Goal: Information Seeking & Learning: Check status

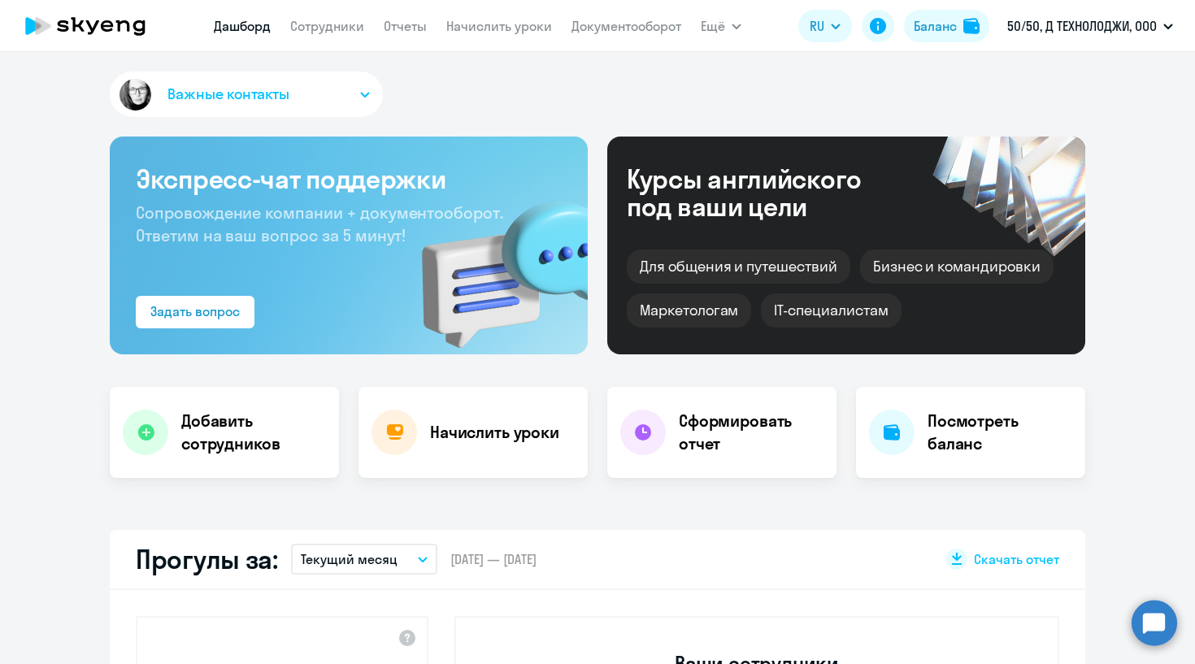
select select "30"
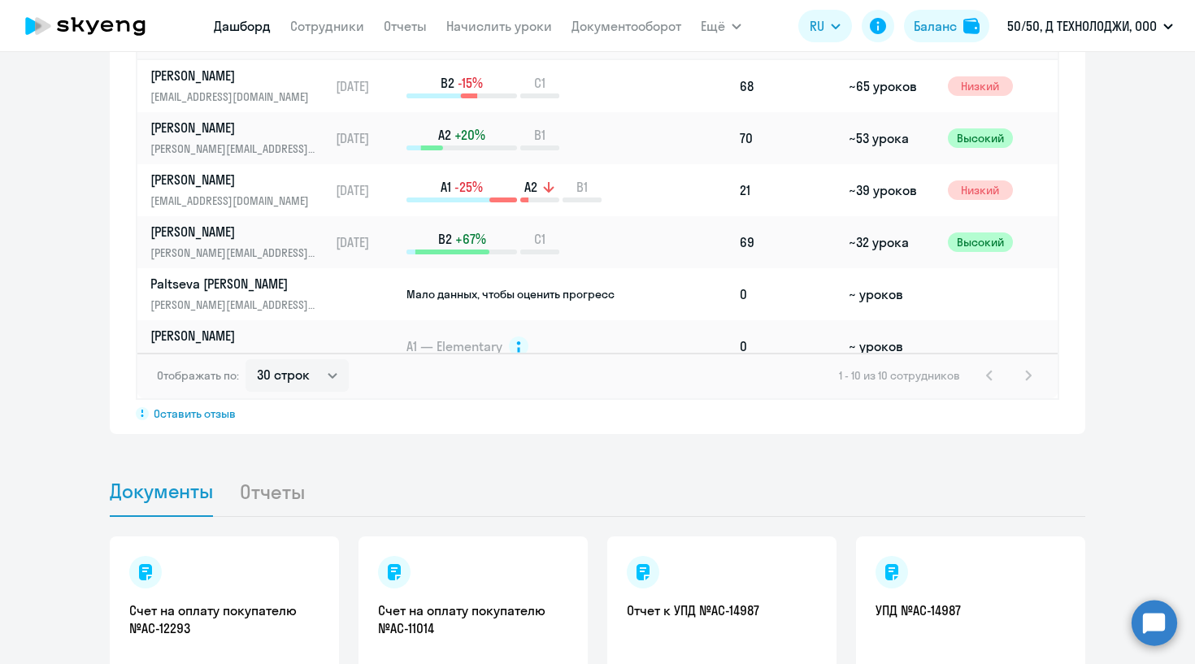
click at [382, 44] on app-header "[PERSON_NAME] Отчеты Начислить уроки Документооборот Ещё Дашборд Сотрудники Отч…" at bounding box center [597, 26] width 1195 height 52
click at [341, 26] on link "Сотрудники" at bounding box center [327, 26] width 74 height 16
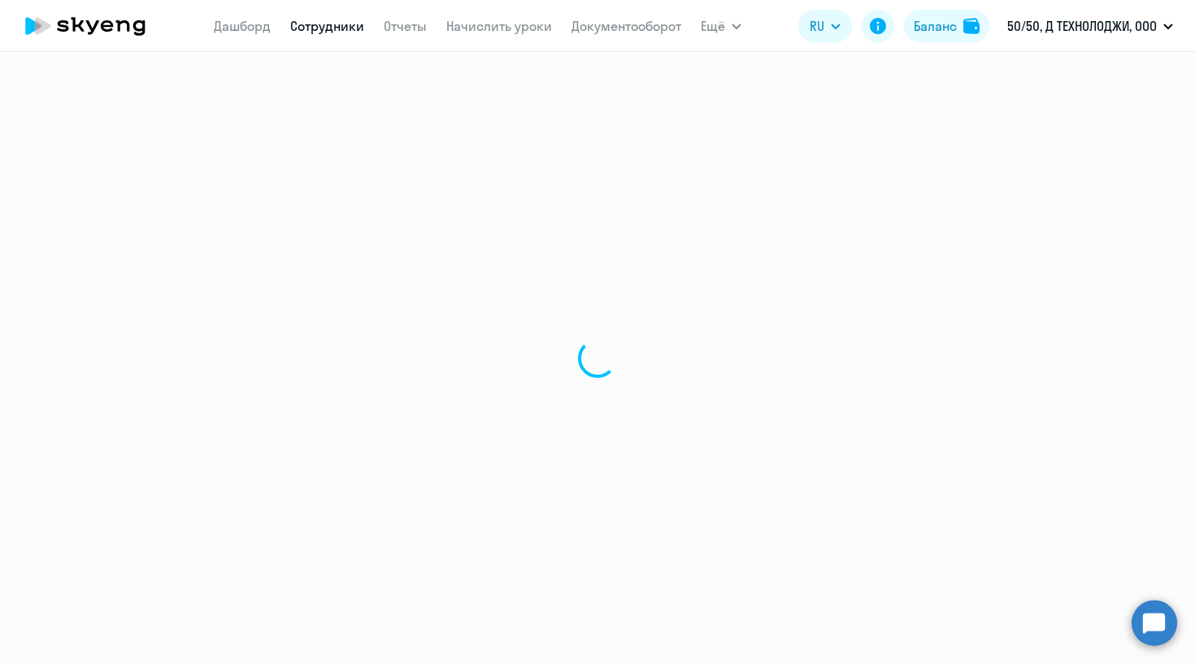
select select "30"
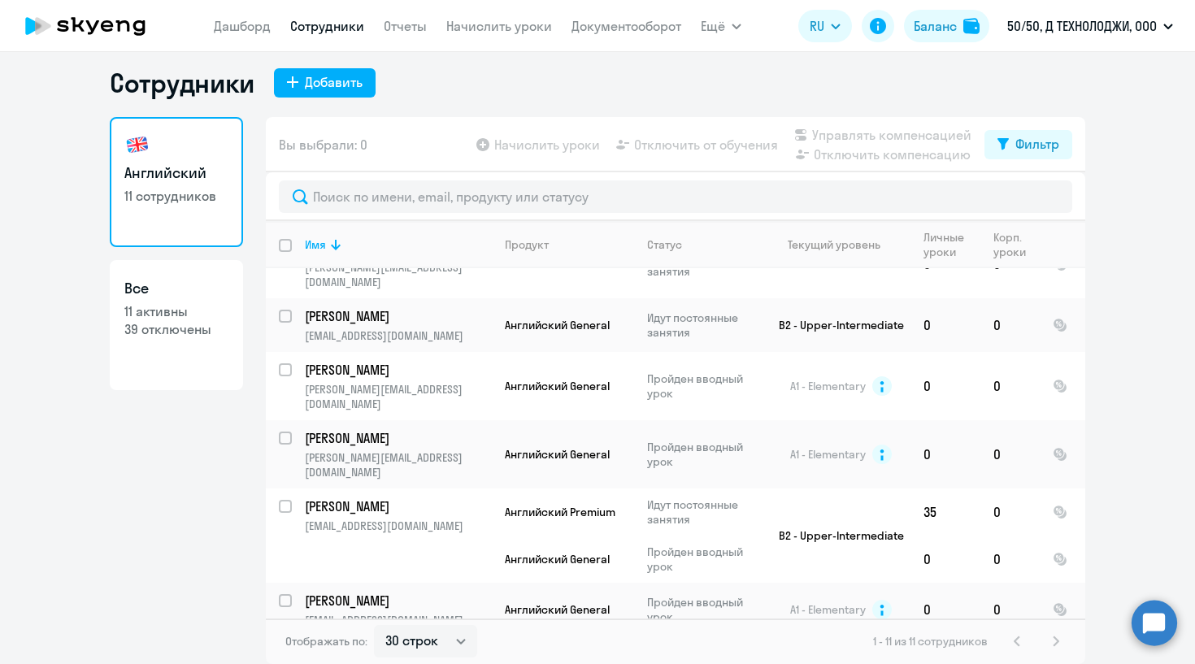
scroll to position [280, 0]
click at [353, 11] on nav "[PERSON_NAME] Отчеты Начислить уроки Документооборот" at bounding box center [447, 26] width 467 height 33
click at [342, 27] on link "Сотрудники" at bounding box center [327, 26] width 74 height 16
click at [269, 27] on link "Дашборд" at bounding box center [242, 26] width 57 height 16
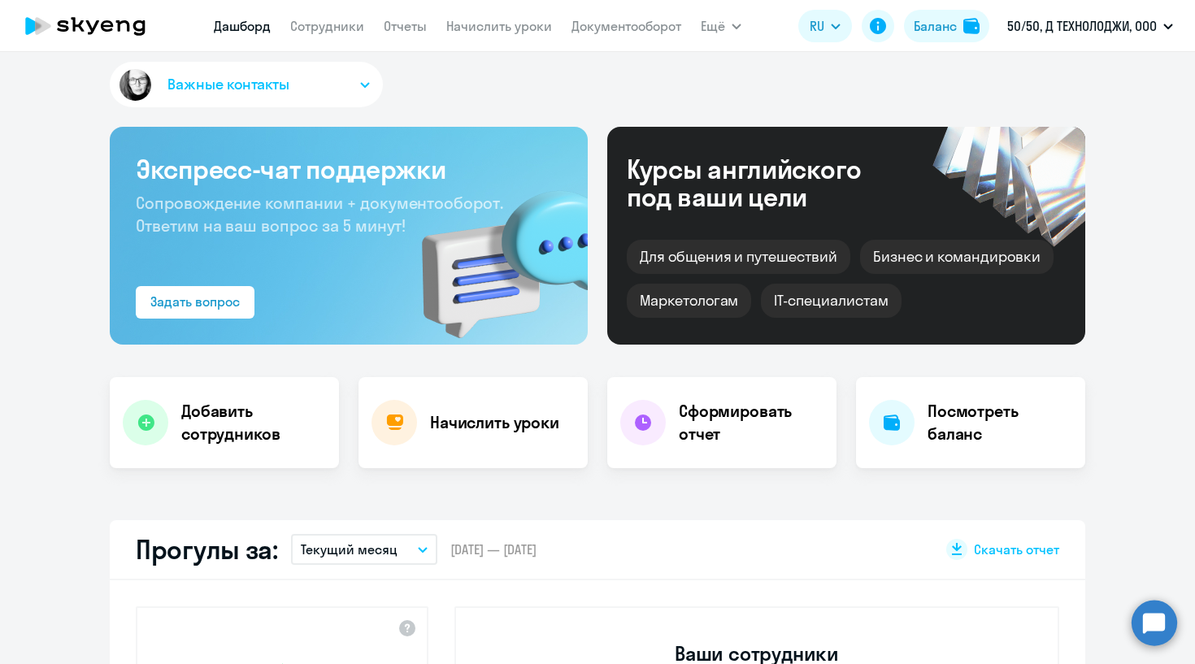
scroll to position [300, 0]
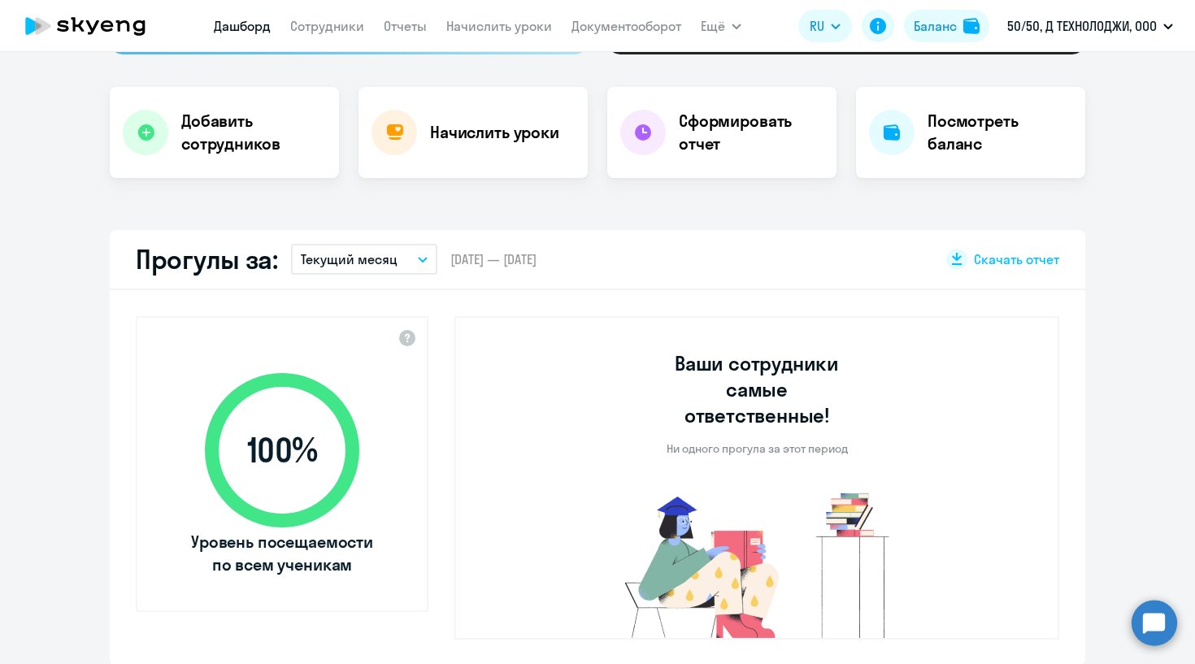
click at [419, 269] on button "Текущий месяц" at bounding box center [364, 259] width 146 height 31
select select "30"
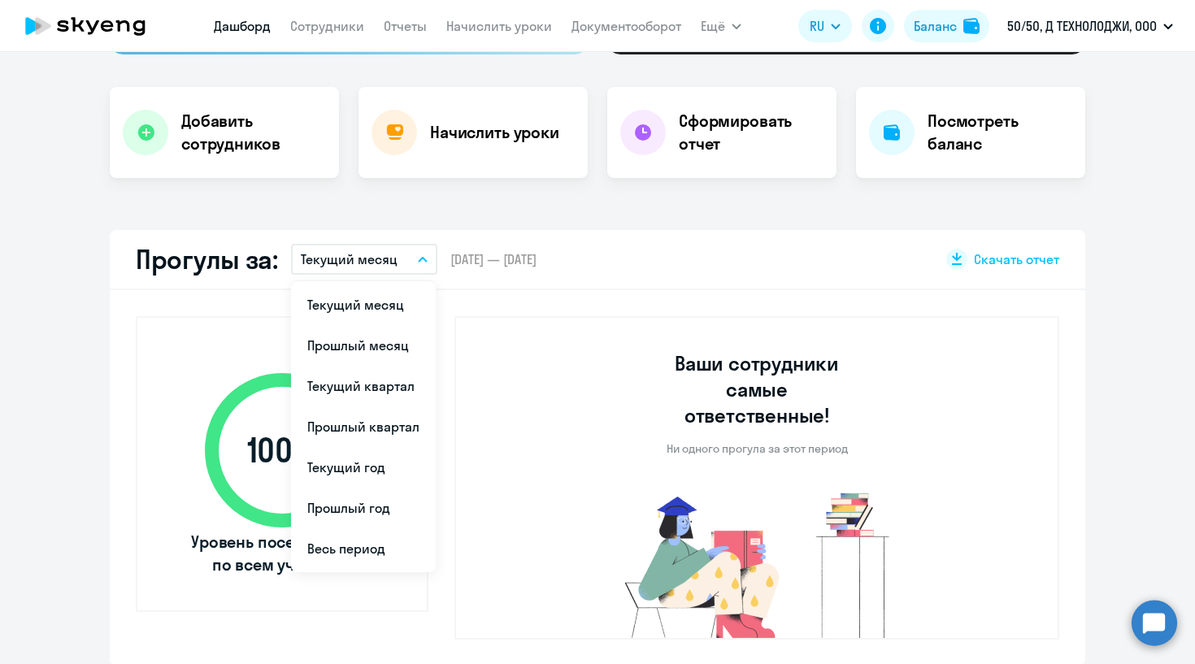
click at [517, 269] on div "Прогулы за: Текущий месяц Текущий месяц Прошлый месяц Текущий квартал [GEOGRAPH…" at bounding box center [598, 260] width 976 height 60
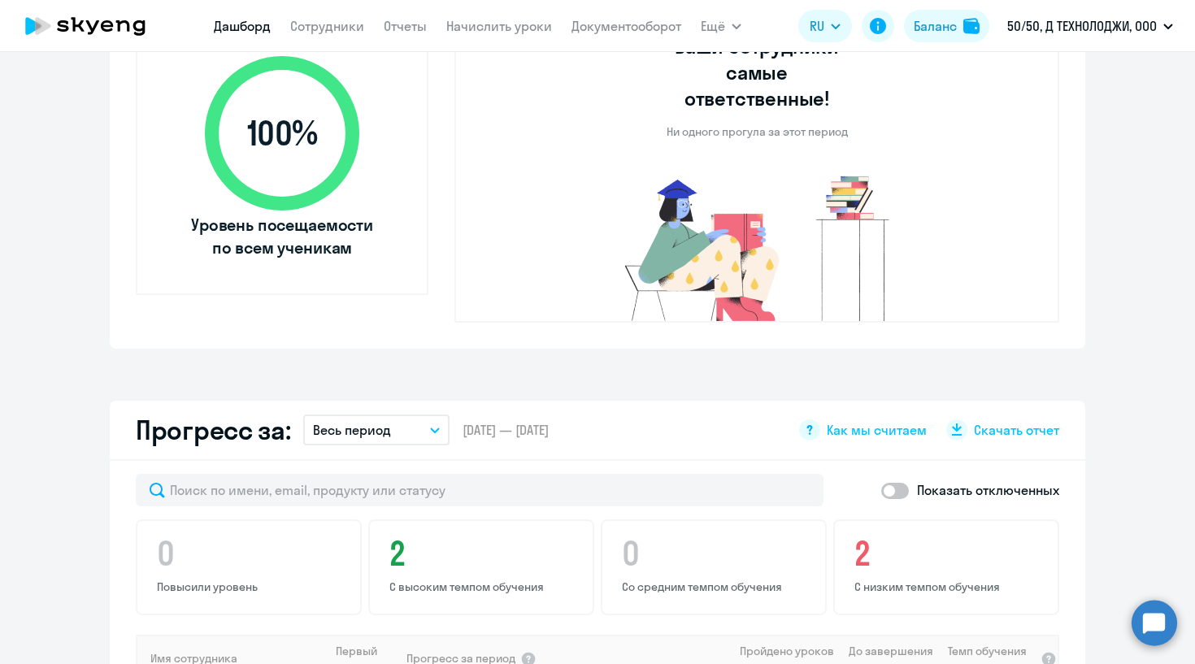
scroll to position [829, 0]
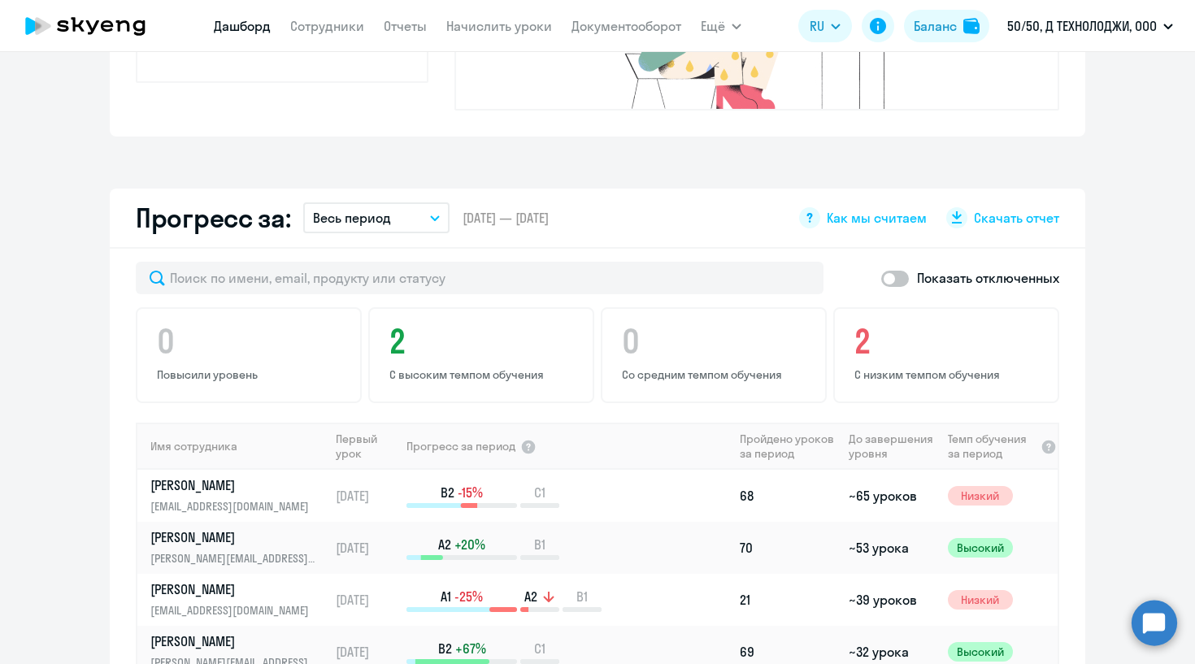
click at [443, 202] on button "Весь период" at bounding box center [376, 217] width 146 height 31
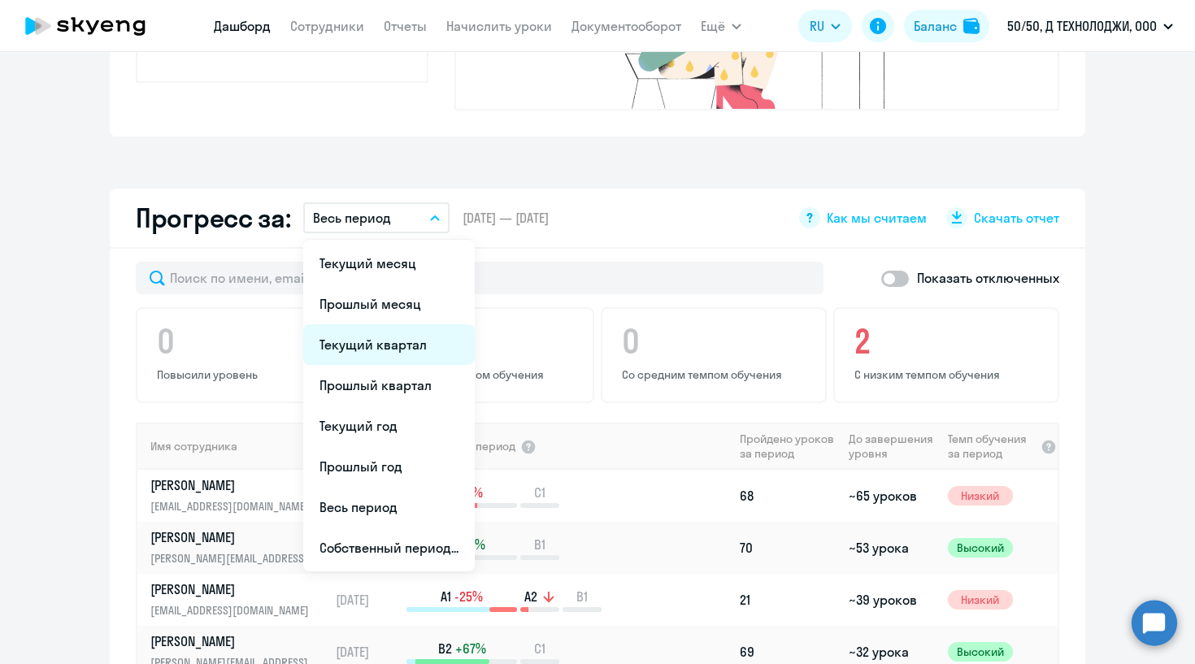
click at [403, 324] on li "Текущий квартал" at bounding box center [389, 344] width 172 height 41
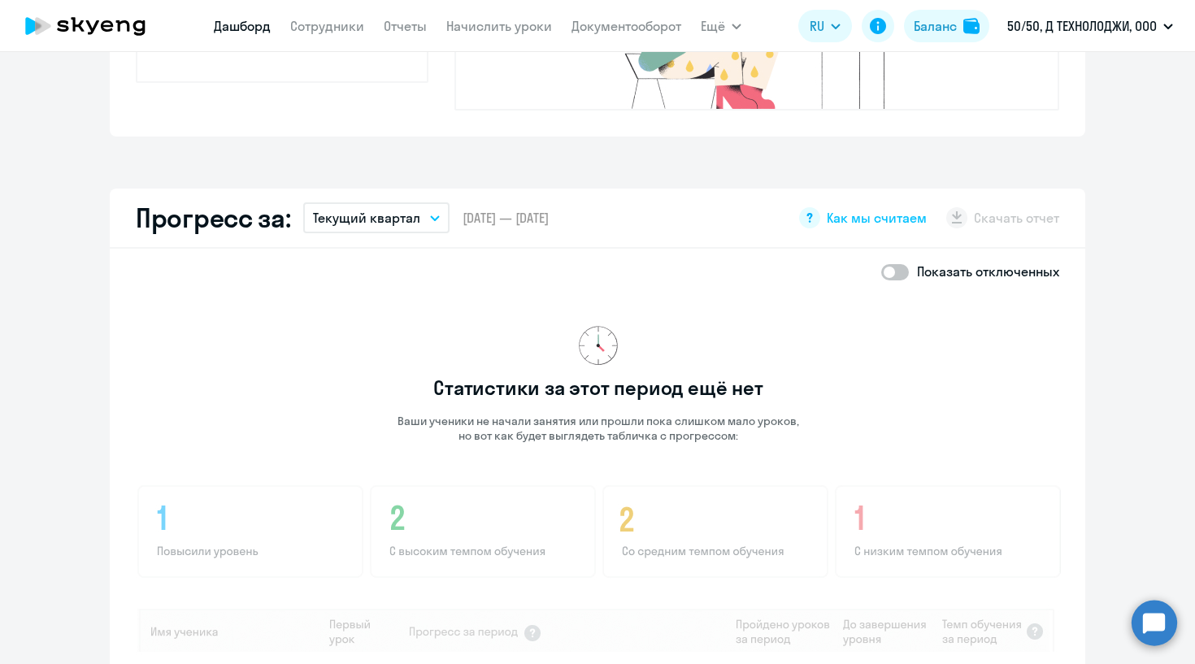
click at [442, 202] on button "Текущий квартал" at bounding box center [376, 217] width 146 height 31
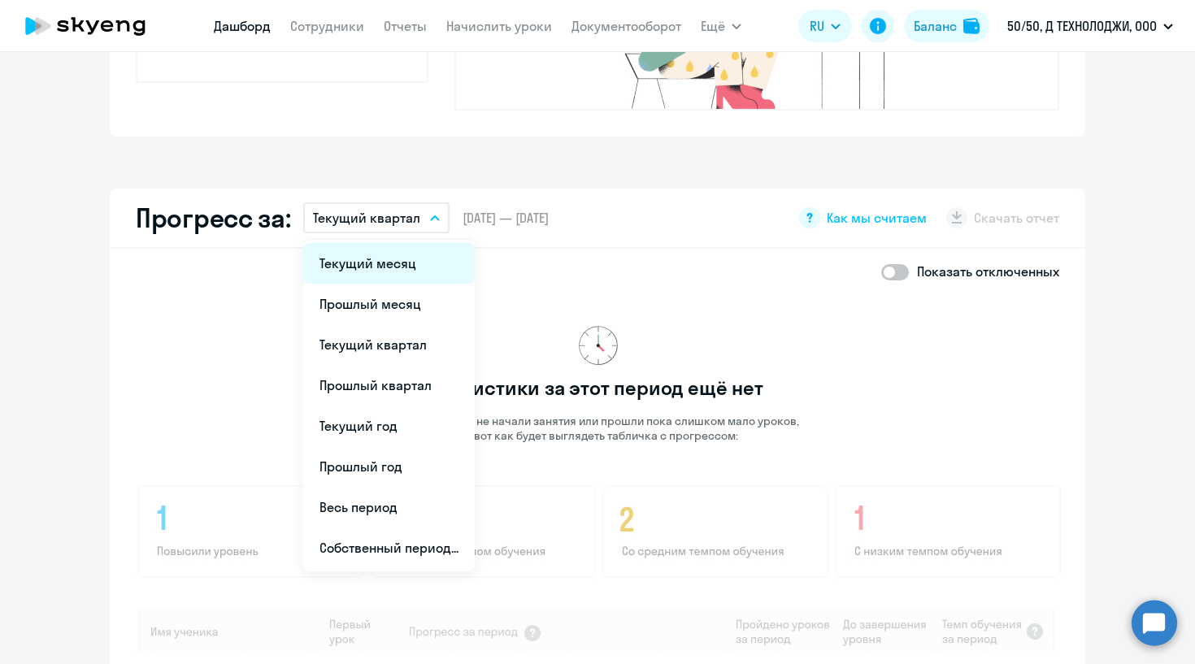
click at [407, 243] on li "Текущий месяц" at bounding box center [389, 263] width 172 height 41
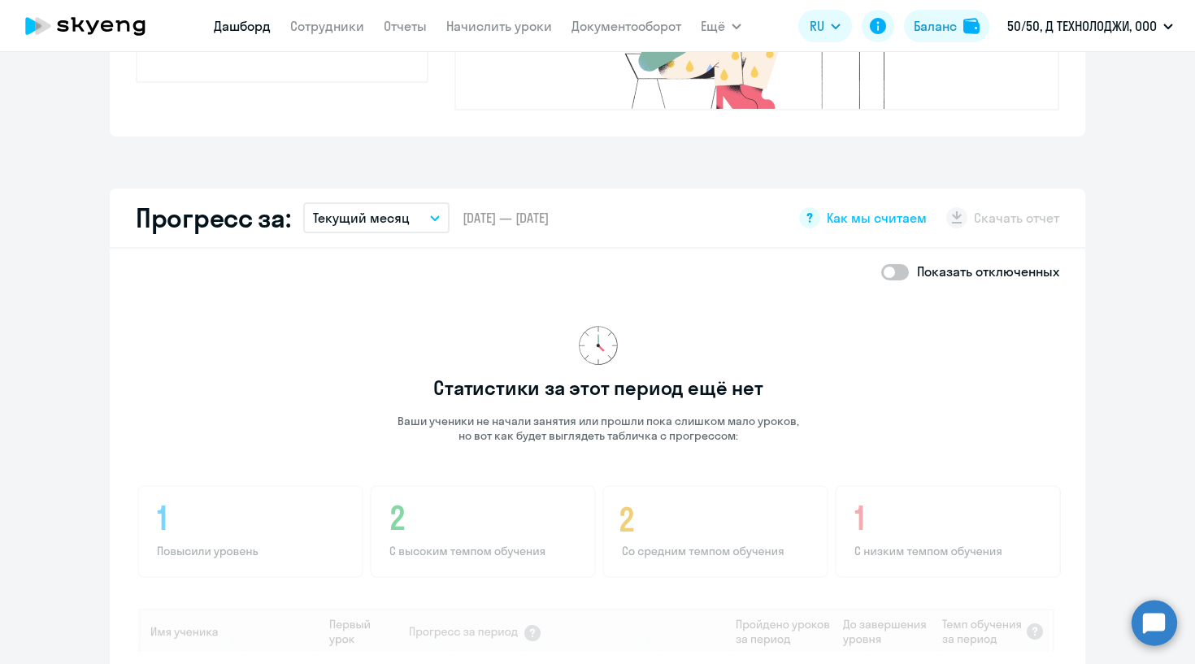
click at [420, 202] on button "Текущий месяц" at bounding box center [376, 217] width 146 height 31
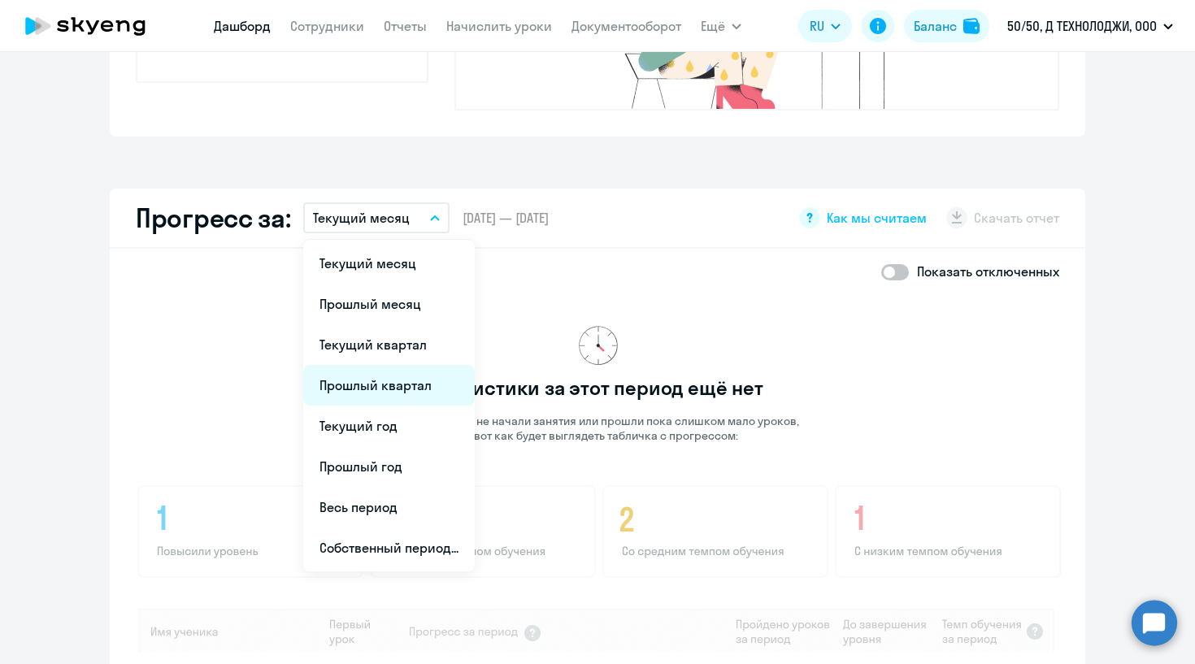
click at [399, 365] on li "Прошлый квартал" at bounding box center [389, 385] width 172 height 41
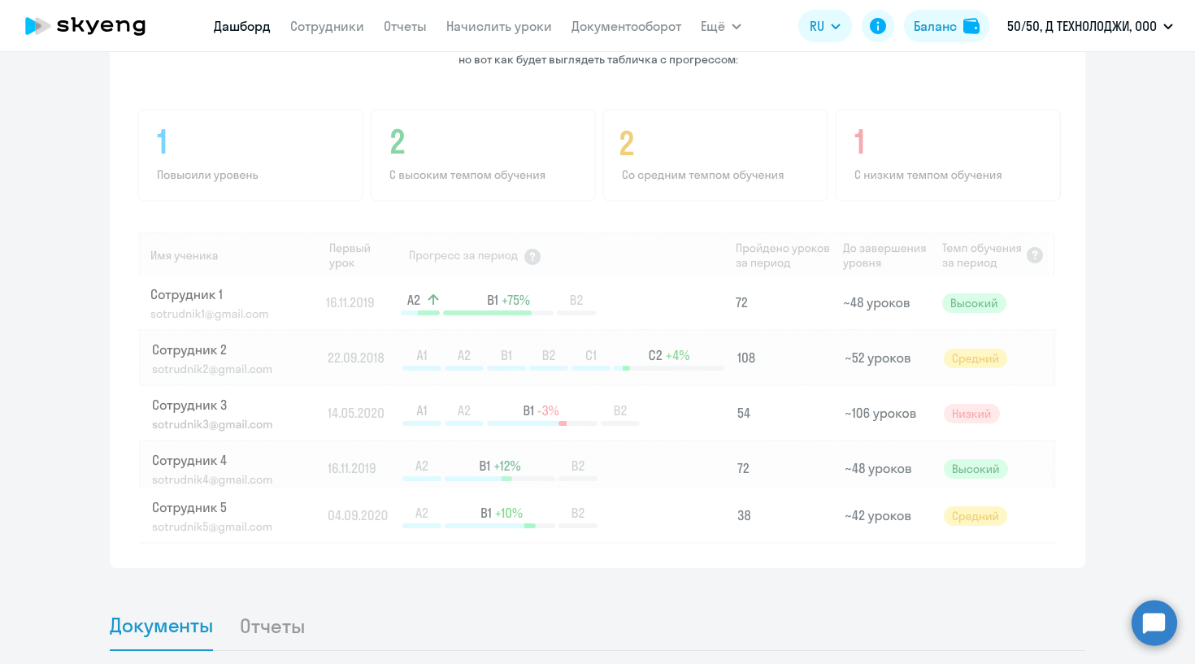
scroll to position [855, 0]
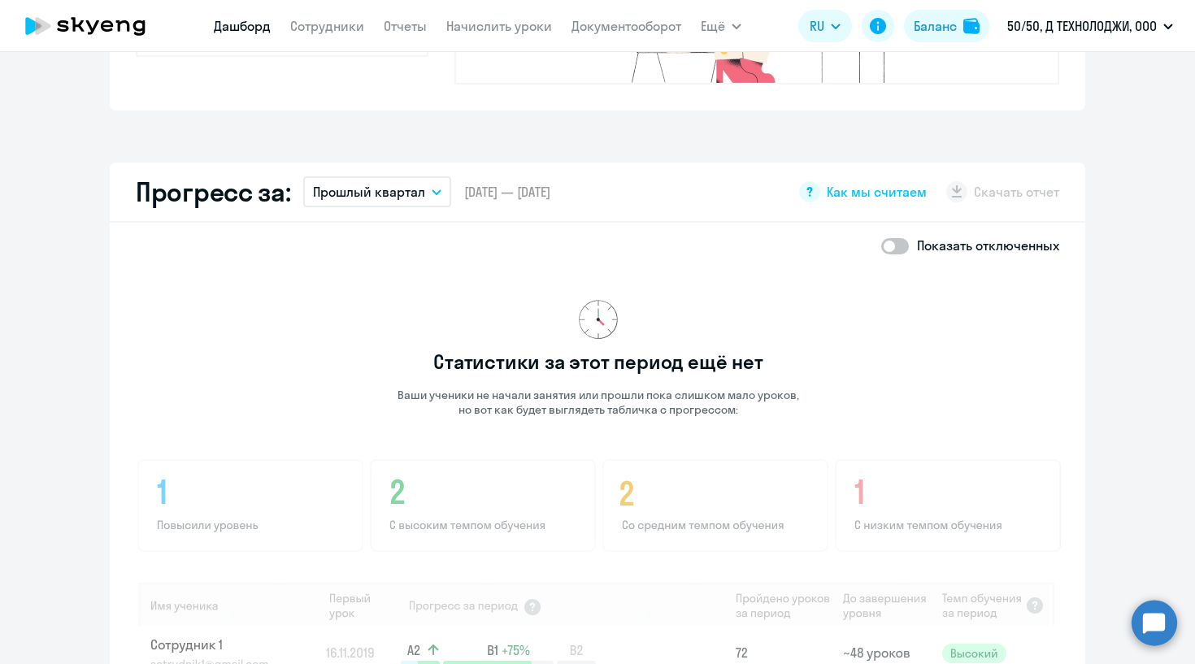
click at [893, 238] on span at bounding box center [895, 246] width 28 height 16
click at [881, 246] on input "checkbox" at bounding box center [880, 246] width 1 height 1
checkbox input "true"
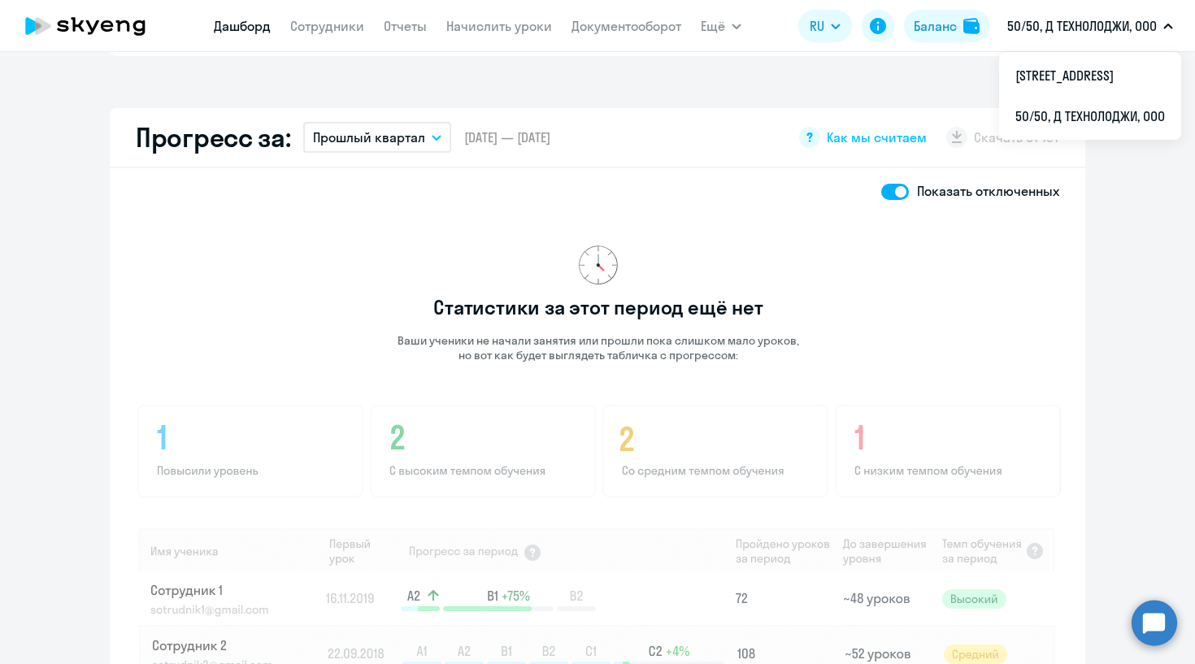
scroll to position [863, 0]
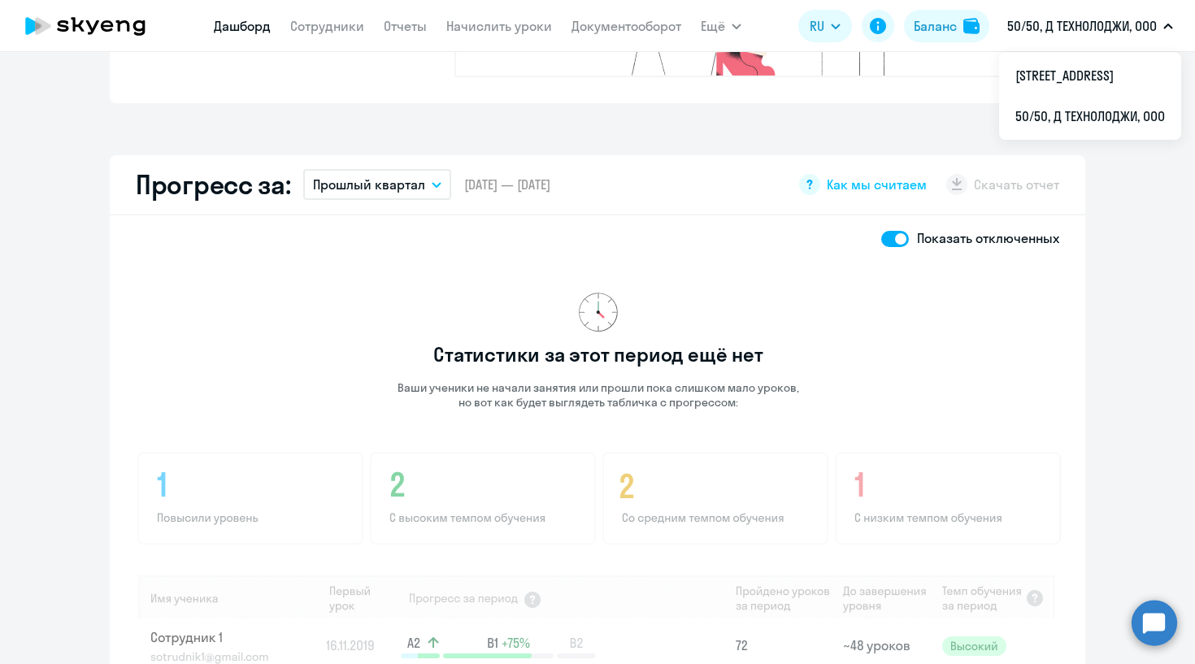
click at [435, 169] on button "Прошлый квартал" at bounding box center [377, 184] width 148 height 31
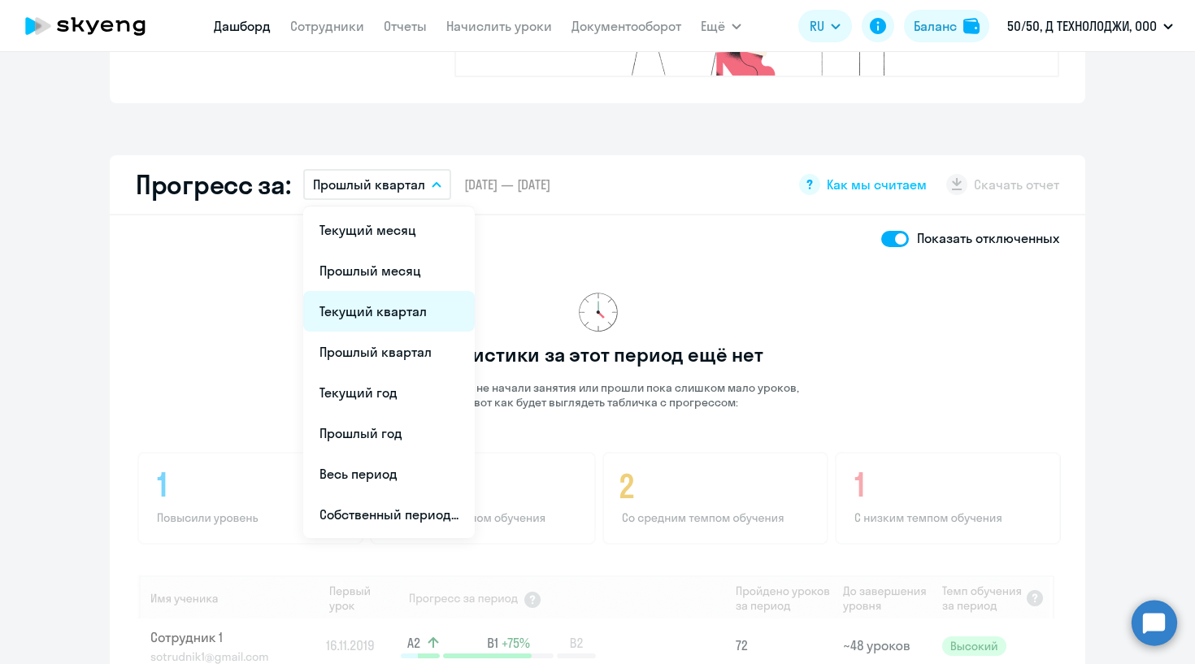
click at [355, 291] on li "Текущий квартал" at bounding box center [389, 311] width 172 height 41
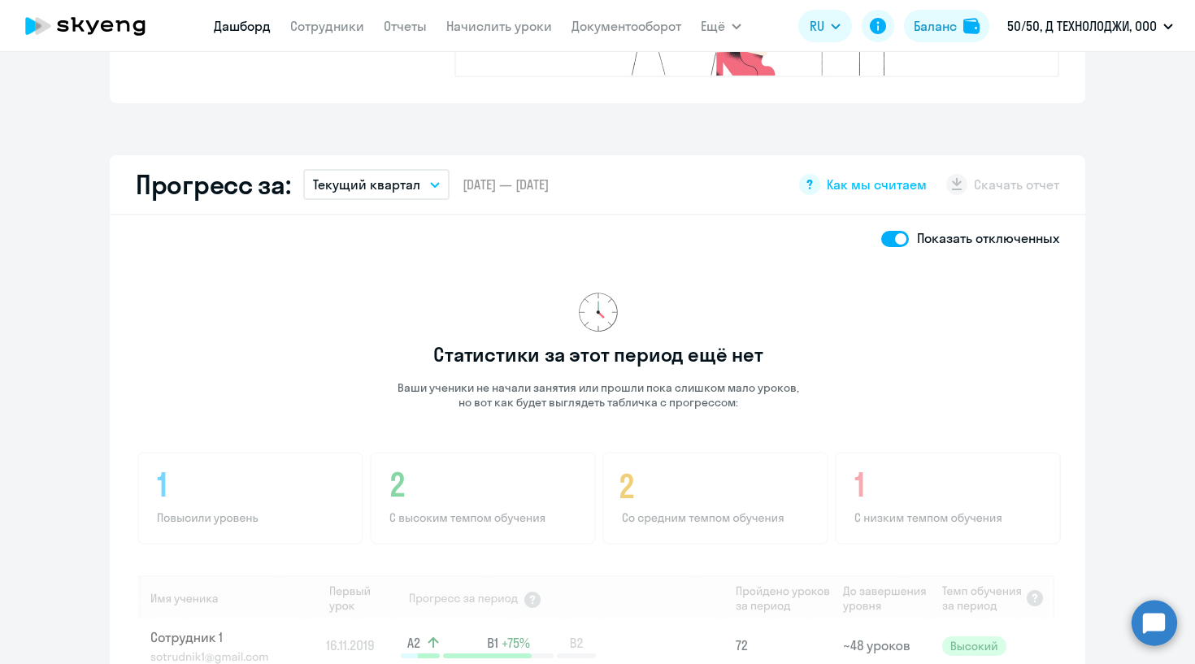
click at [416, 175] on p "Текущий квартал" at bounding box center [366, 185] width 107 height 20
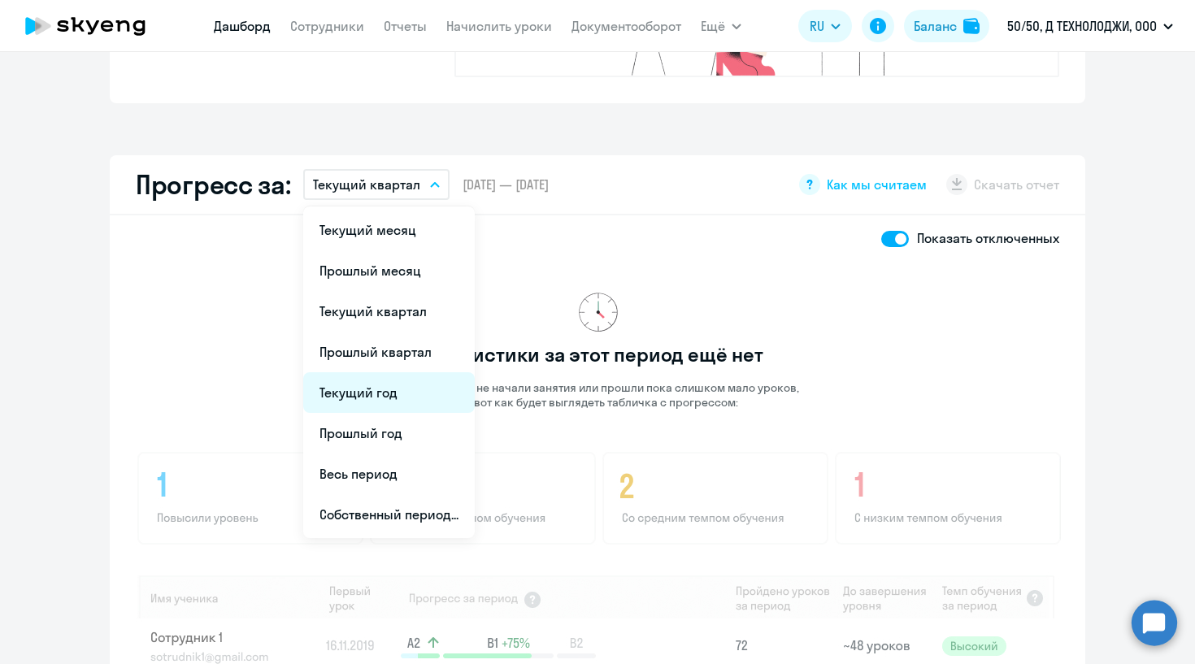
click at [354, 372] on li "Текущий год" at bounding box center [389, 392] width 172 height 41
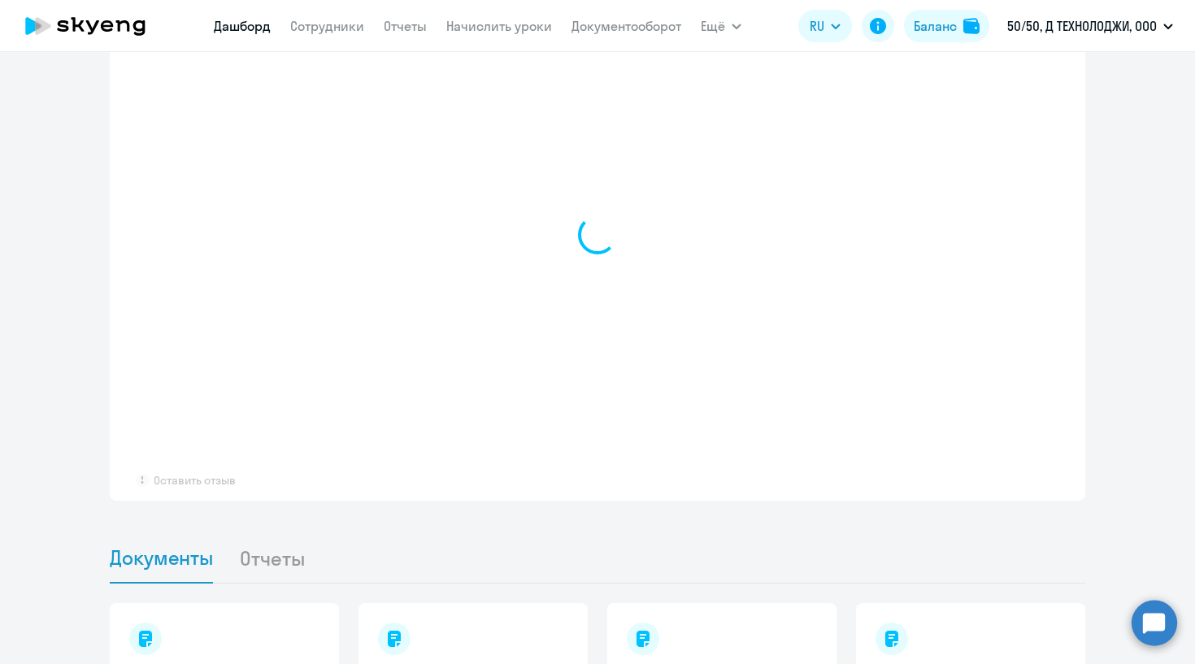
scroll to position [1136, 0]
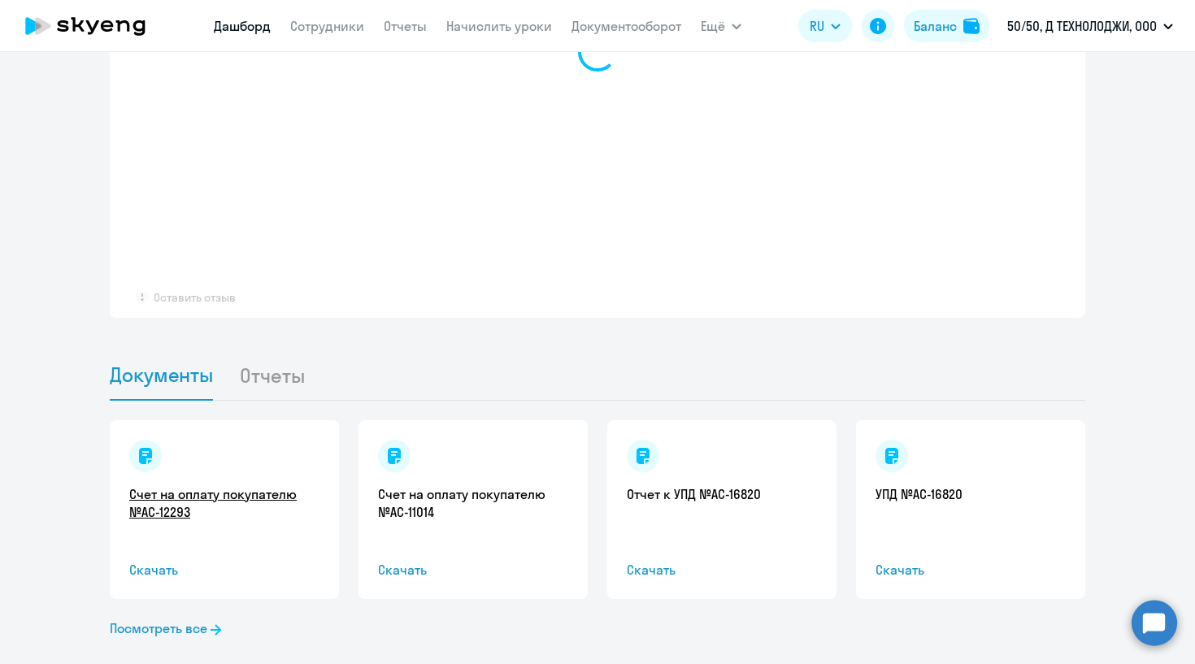
select select "30"
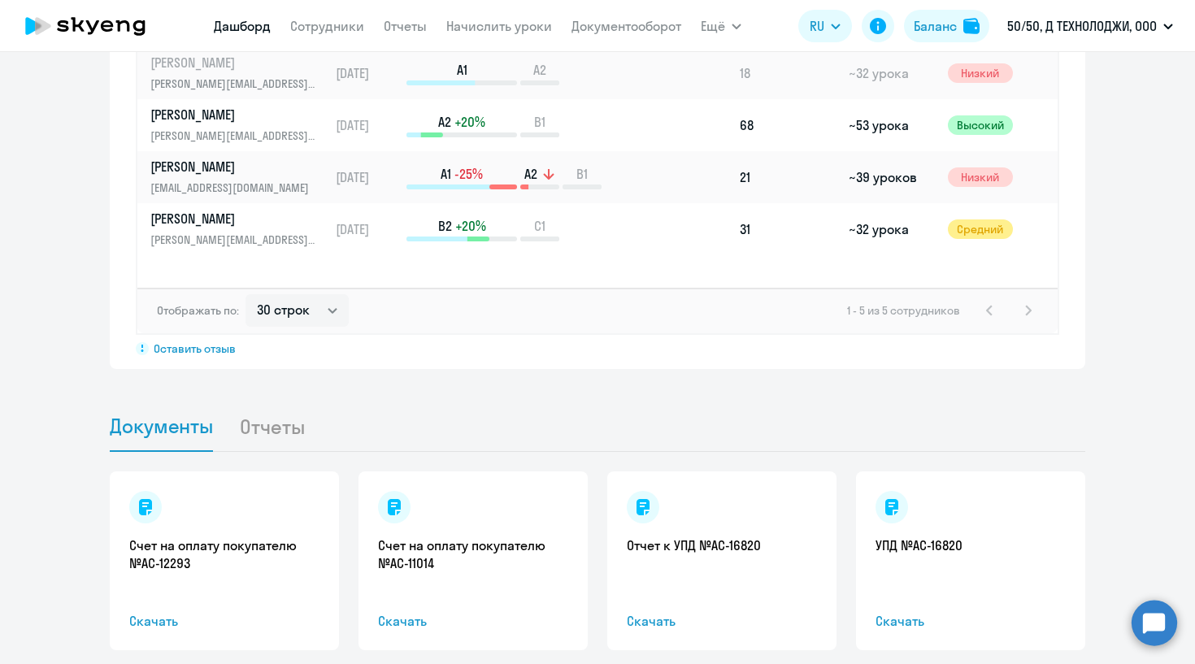
scroll to position [1334, 0]
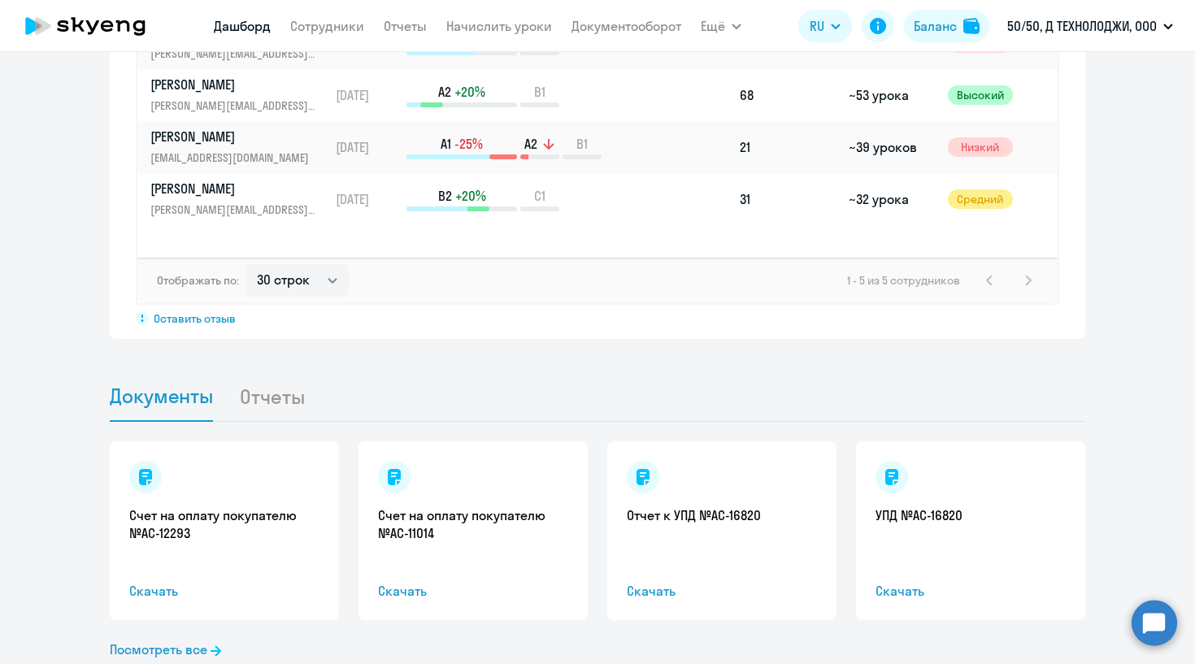
click at [243, 523] on div "Счет на оплату покупателю №AC-12293 Скачать" at bounding box center [224, 530] width 229 height 179
click at [151, 581] on span "Скачать" at bounding box center [224, 591] width 190 height 20
click at [526, 393] on ul "Документы Отчеты" at bounding box center [598, 397] width 976 height 50
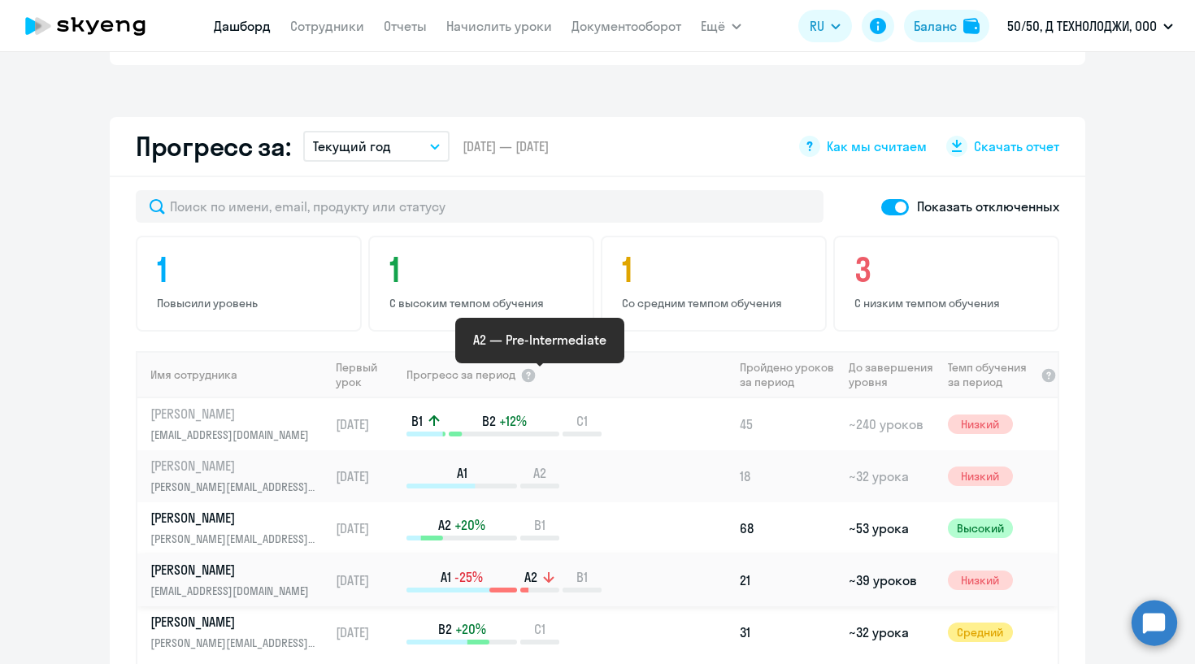
scroll to position [801, 0]
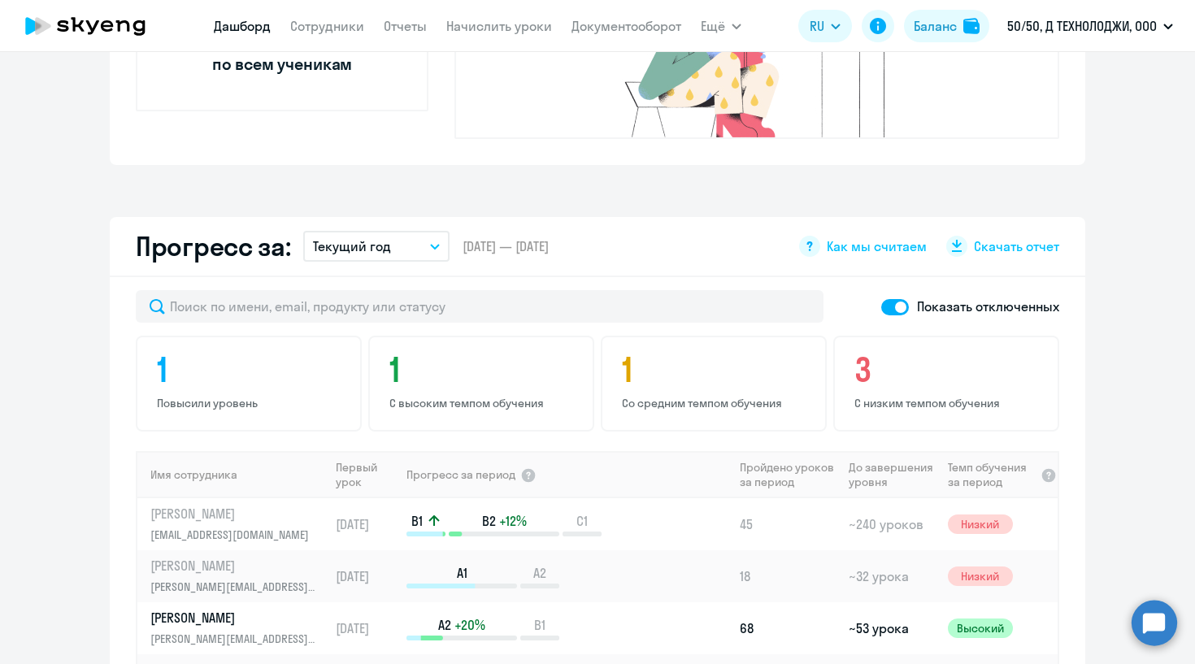
click at [367, 217] on div "Прогресс за: Текущий год Текущий месяц Прошлый месяц Текущий квартал [GEOGRAPHI…" at bounding box center [598, 247] width 976 height 60
click at [367, 237] on p "Текущий год" at bounding box center [352, 247] width 78 height 20
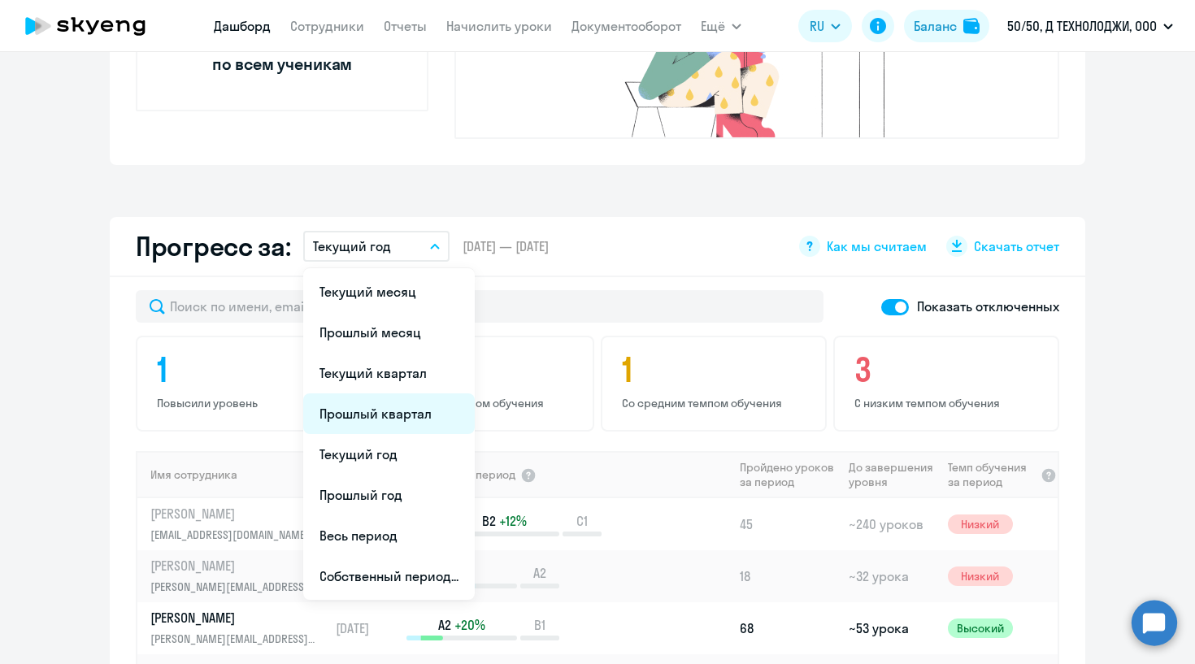
click at [364, 393] on li "Прошлый квартал" at bounding box center [389, 413] width 172 height 41
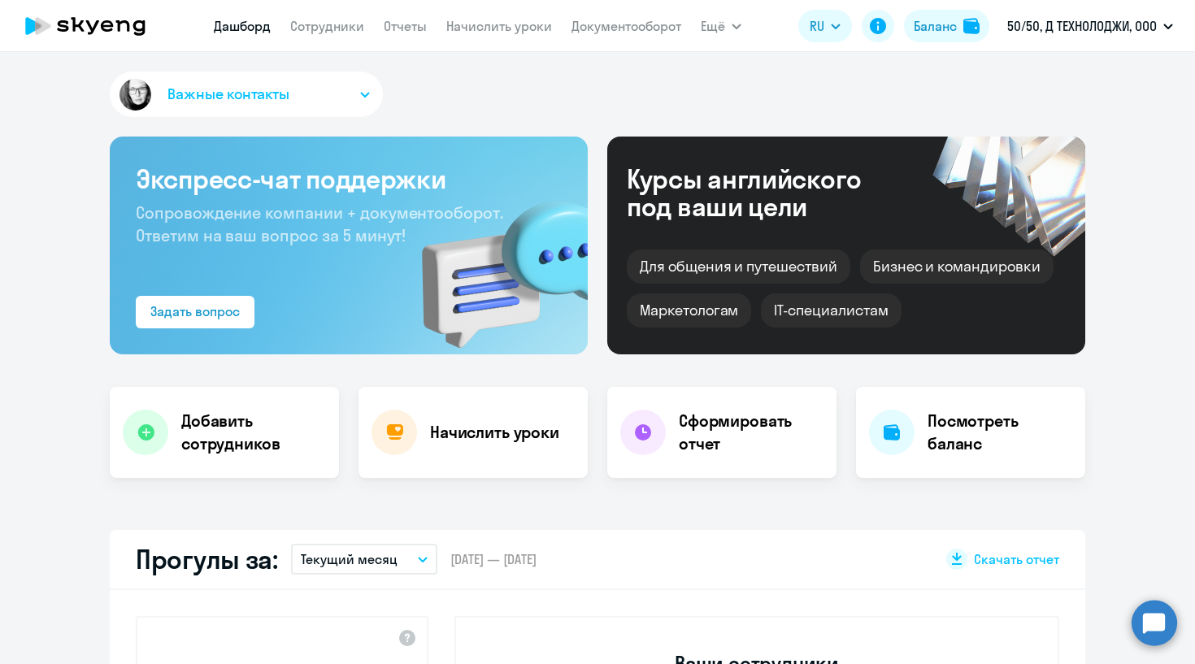
scroll to position [0, 0]
click at [341, 34] on app-menu-item-link "Сотрудники" at bounding box center [327, 26] width 74 height 20
click at [340, 33] on link "Сотрудники" at bounding box center [327, 26] width 74 height 16
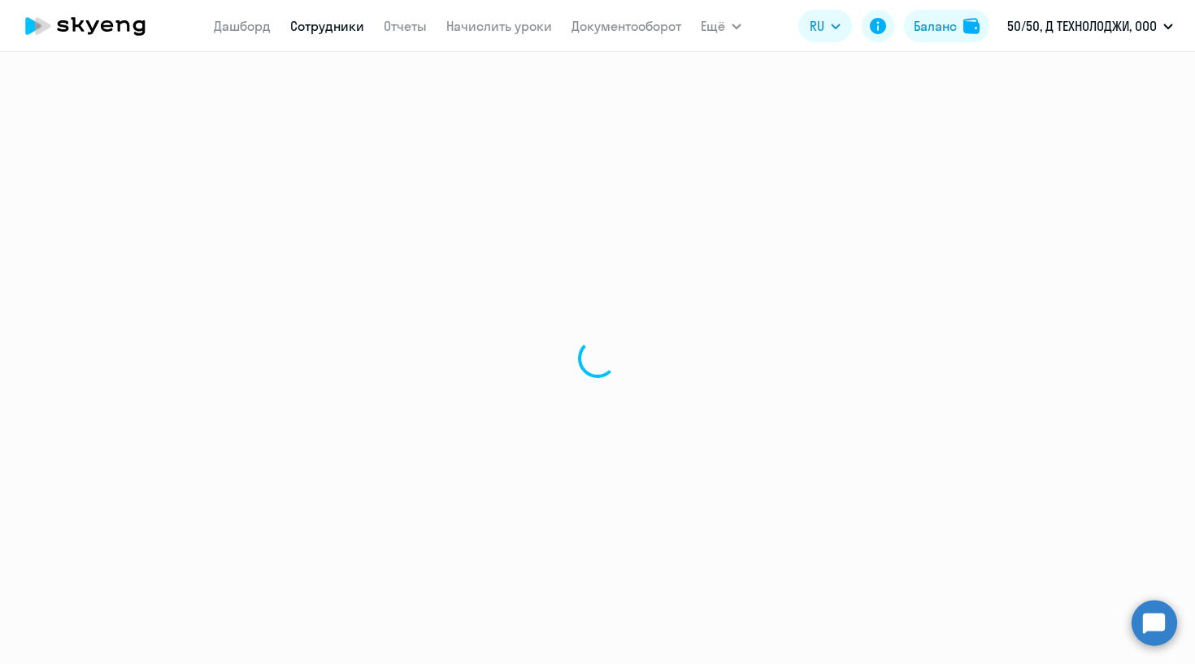
select select "30"
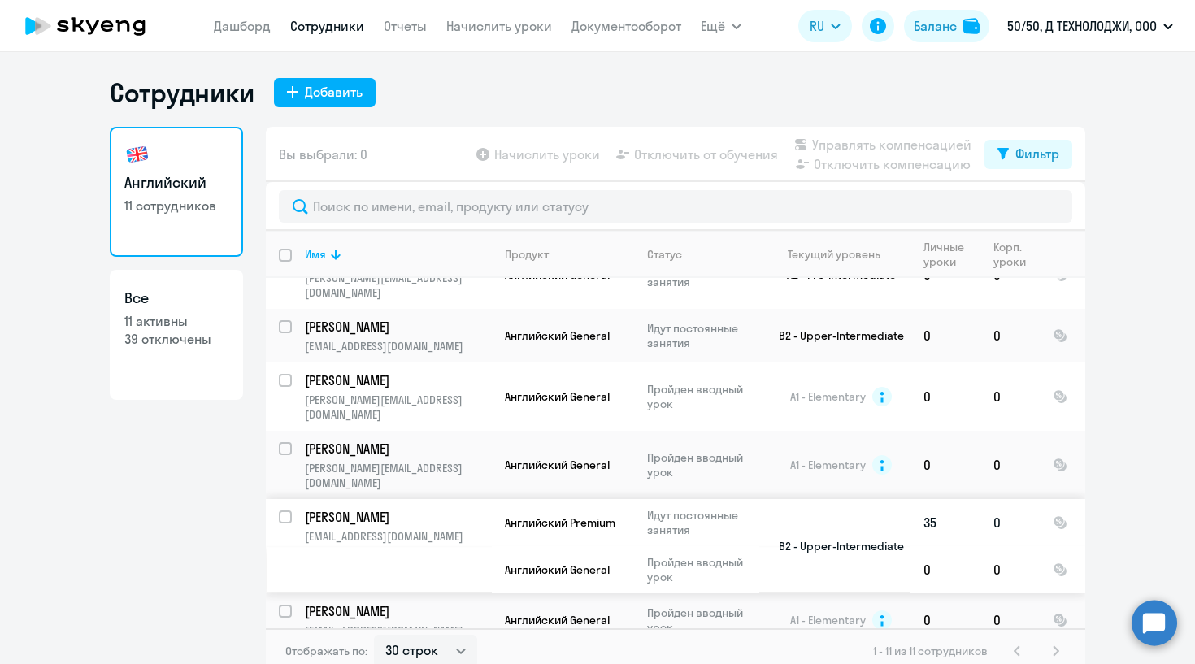
scroll to position [280, 0]
